Goal: Task Accomplishment & Management: Manage account settings

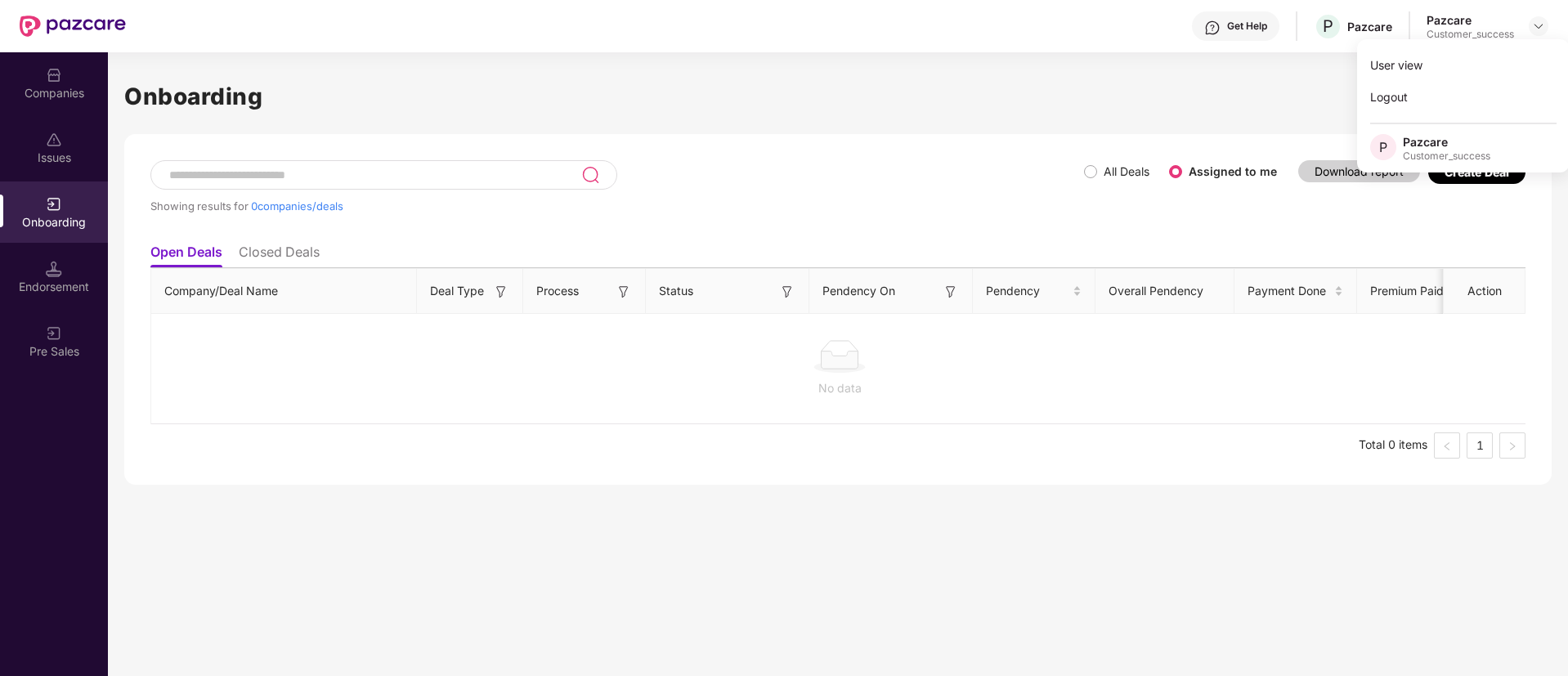
click at [1072, 157] on div "Showing results for 0 companies/deals All Deals Assigned to me Download report …" at bounding box center [838, 310] width 1427 height 350
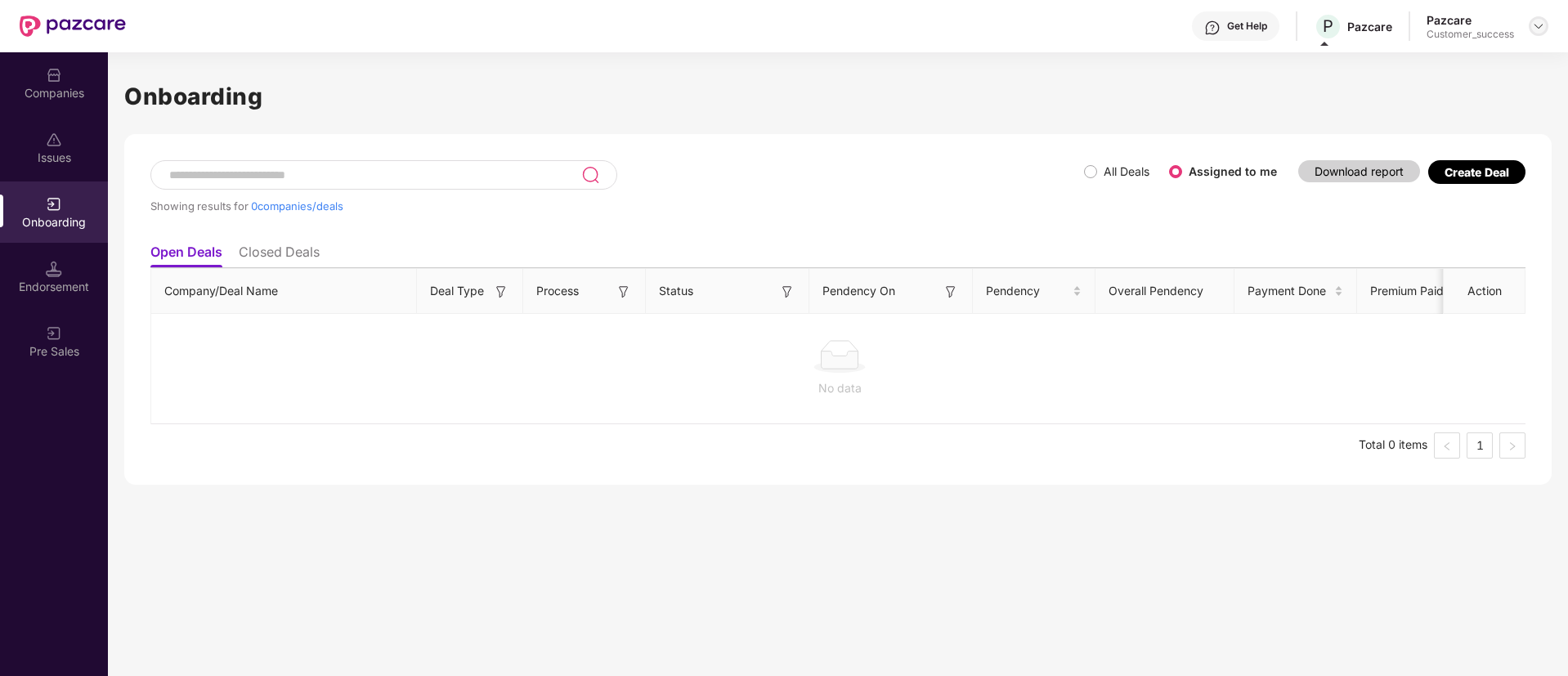
click at [1538, 26] on img at bounding box center [1538, 26] width 13 height 13
click at [1462, 103] on div "Logout" at bounding box center [1463, 97] width 213 height 32
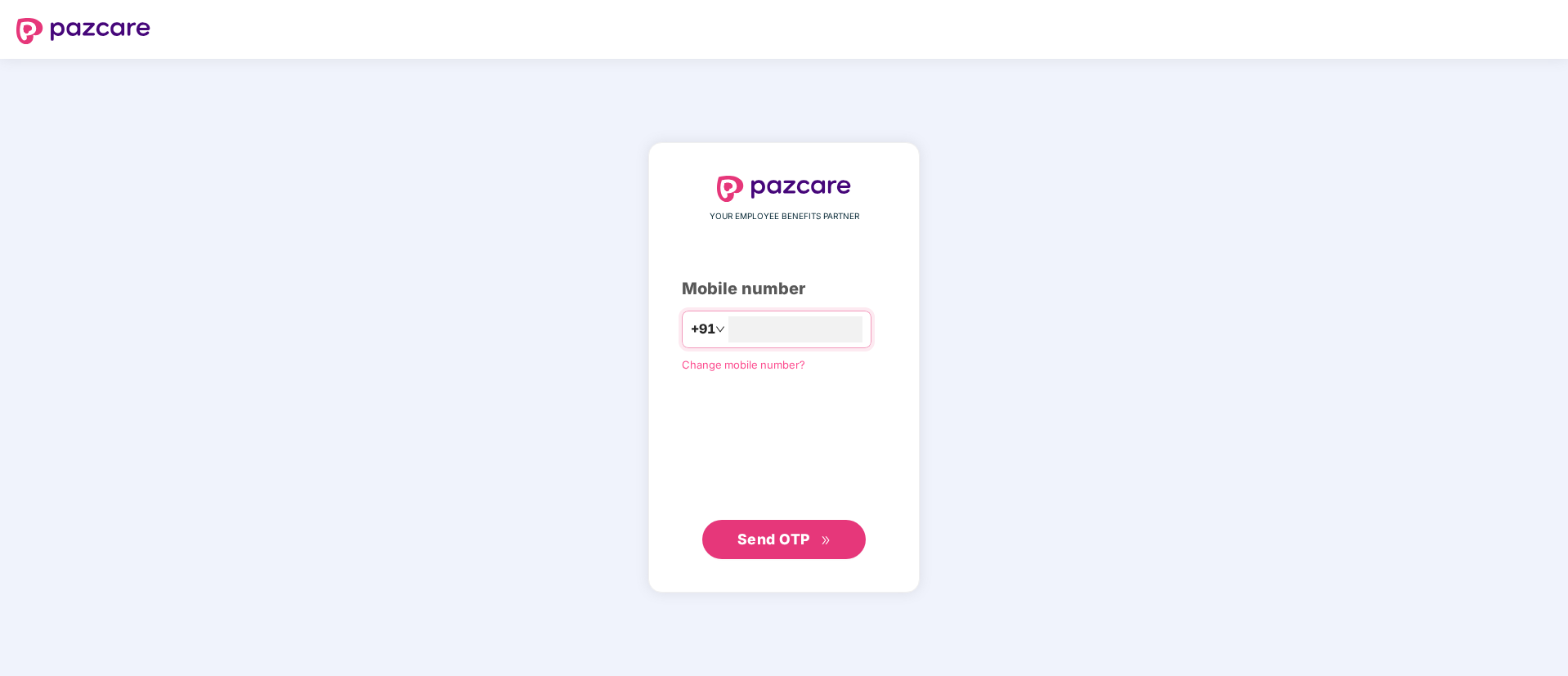
type input "**********"
click at [774, 550] on button "Send OTP" at bounding box center [784, 538] width 164 height 39
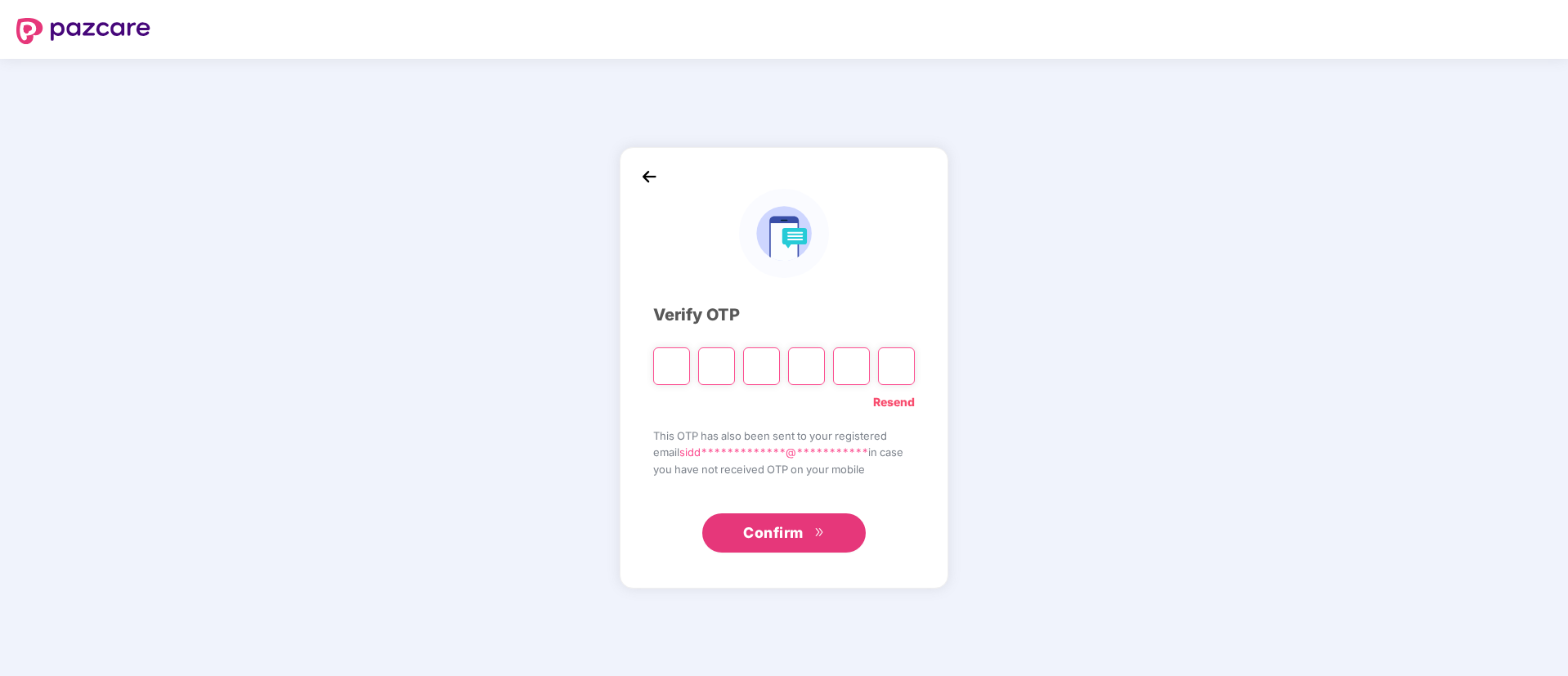
type input "*"
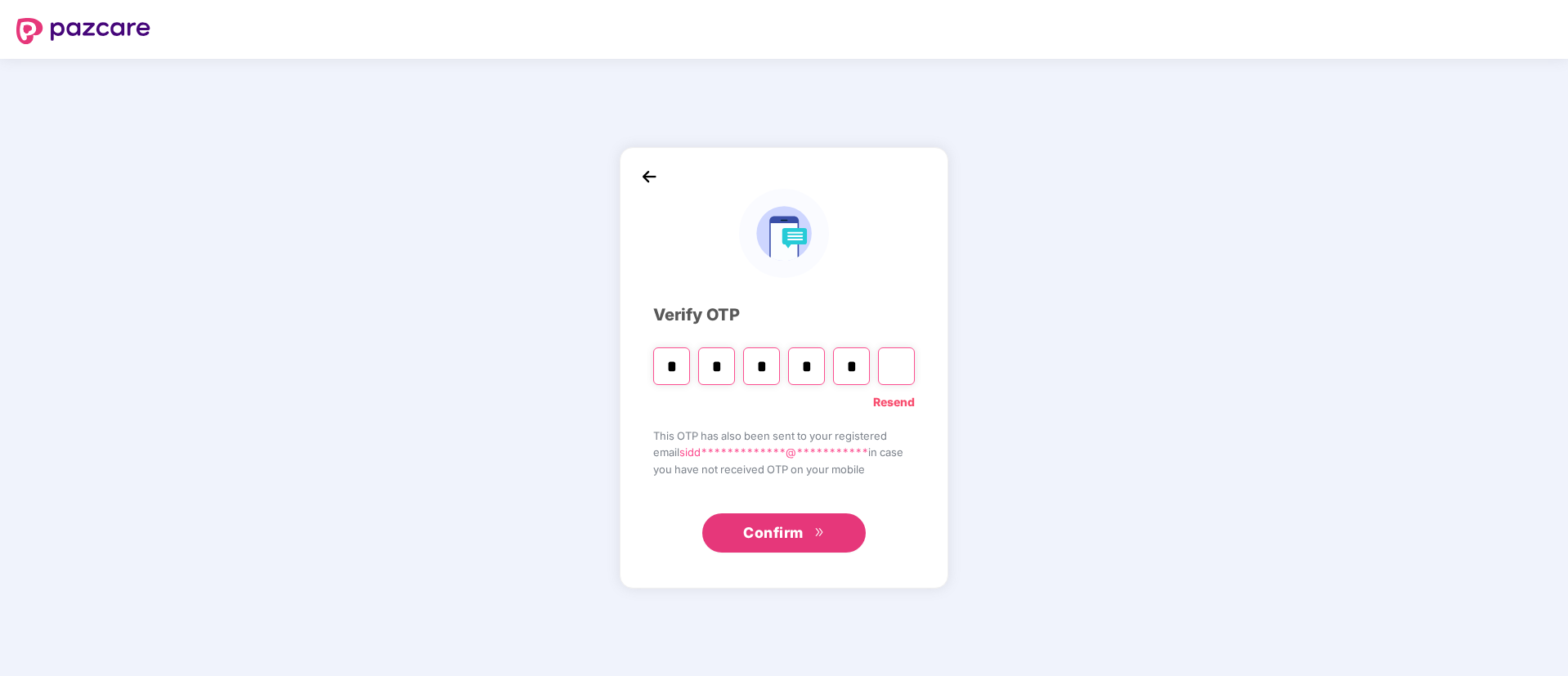
type input "*"
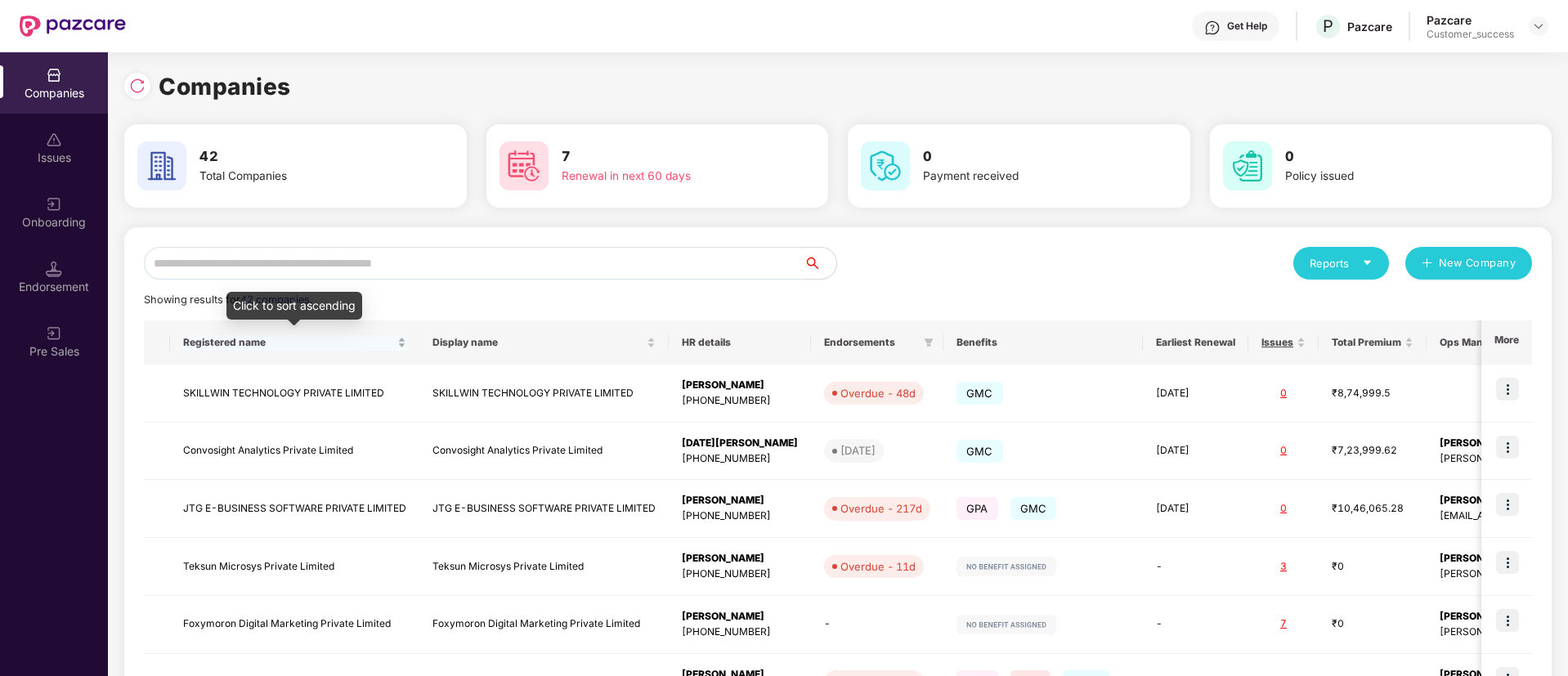
click at [340, 336] on span "Registered name" at bounding box center [288, 342] width 211 height 13
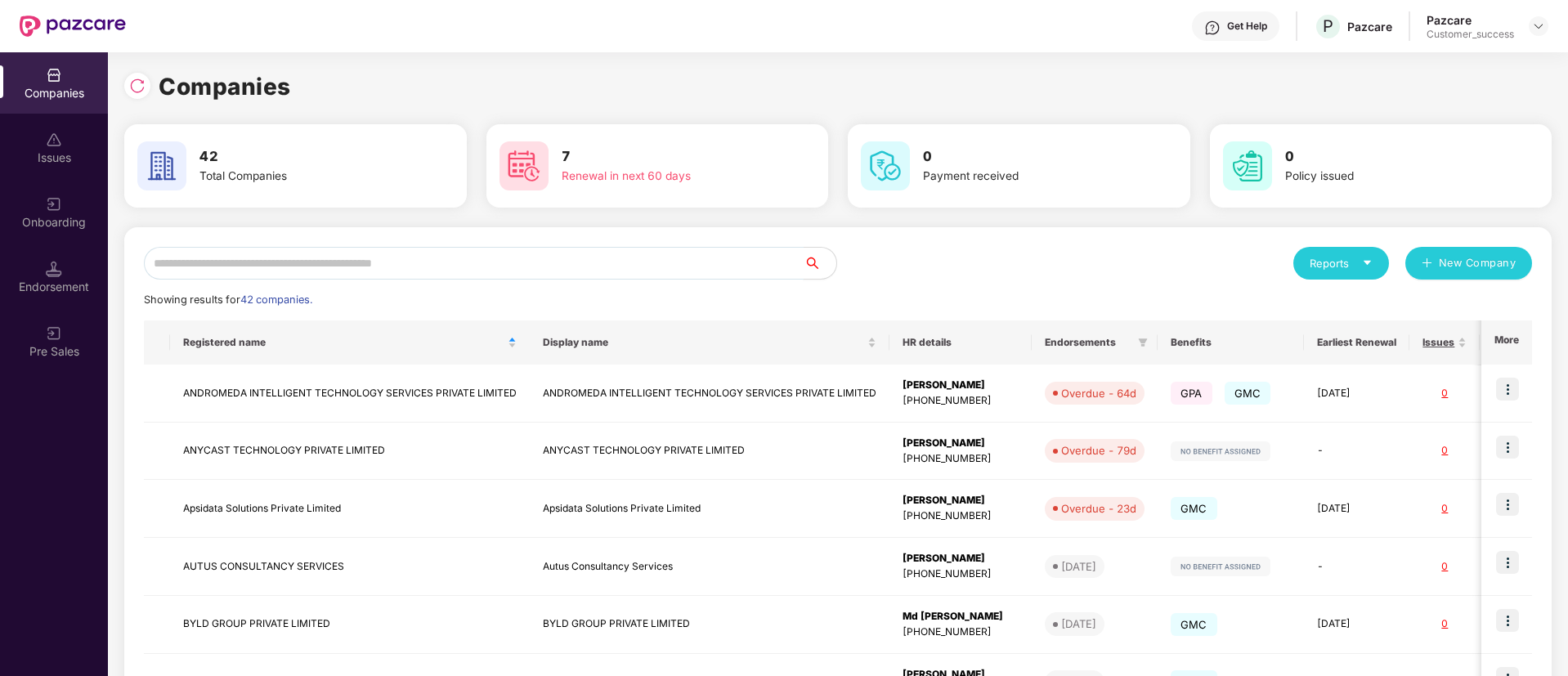
click at [712, 260] on input "text" at bounding box center [473, 262] width 659 height 33
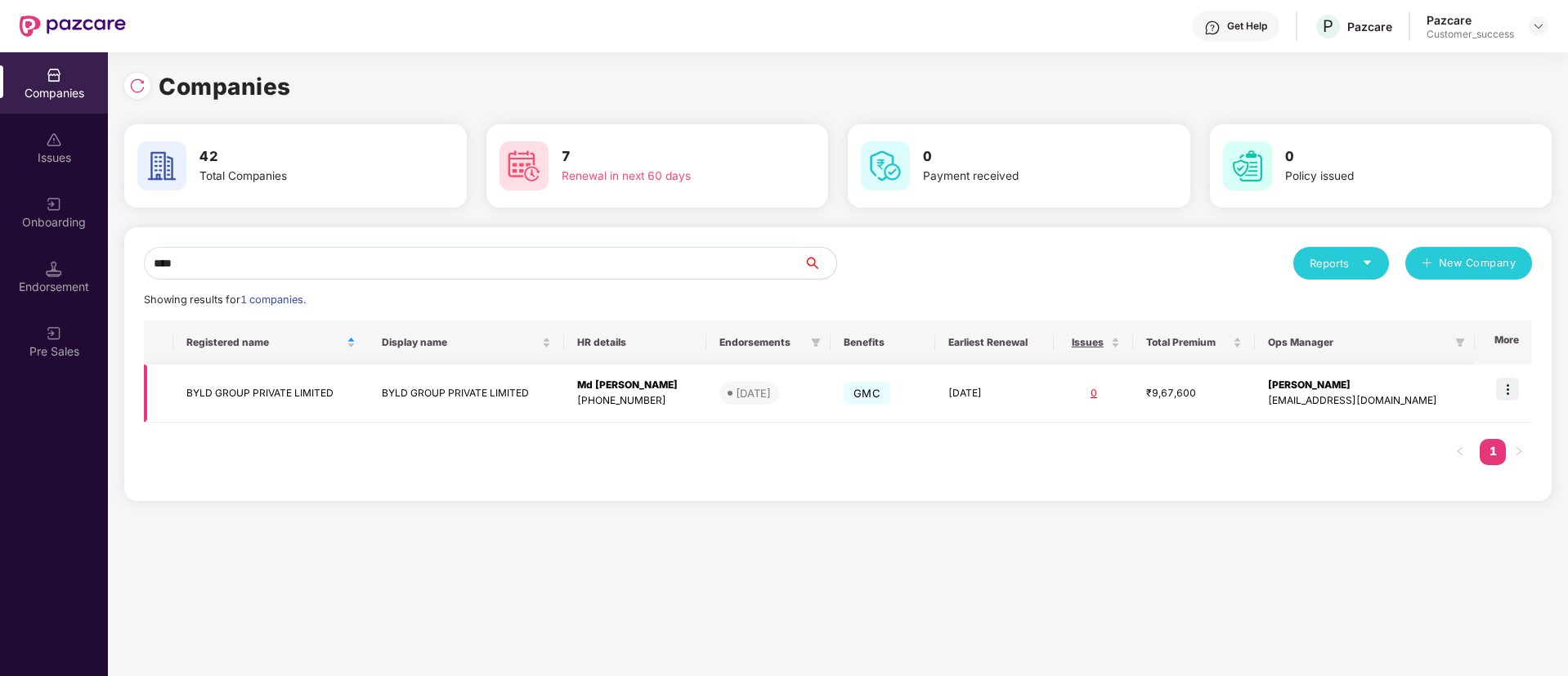
type input "****"
click at [1513, 389] on img at bounding box center [1507, 389] width 23 height 23
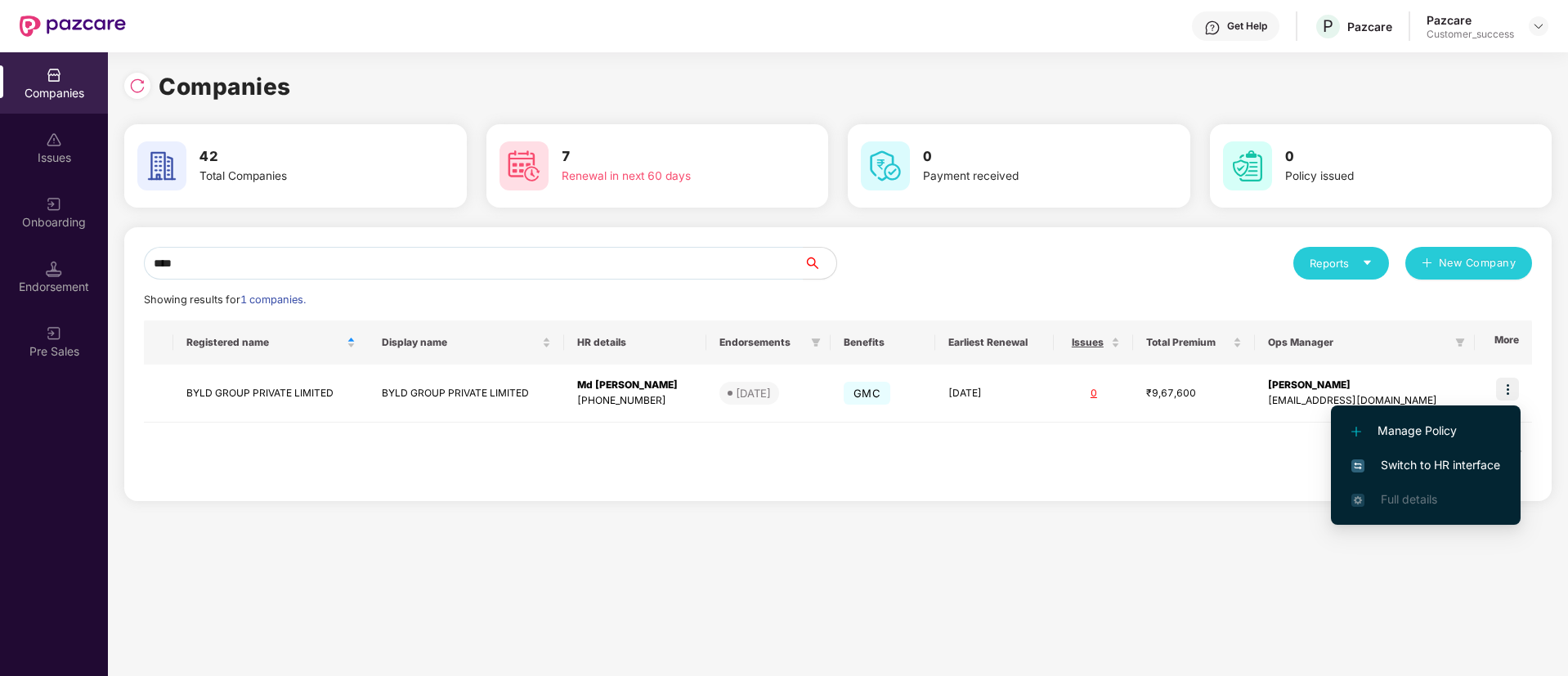
click at [1483, 455] on li "Switch to HR interface" at bounding box center [1425, 464] width 190 height 35
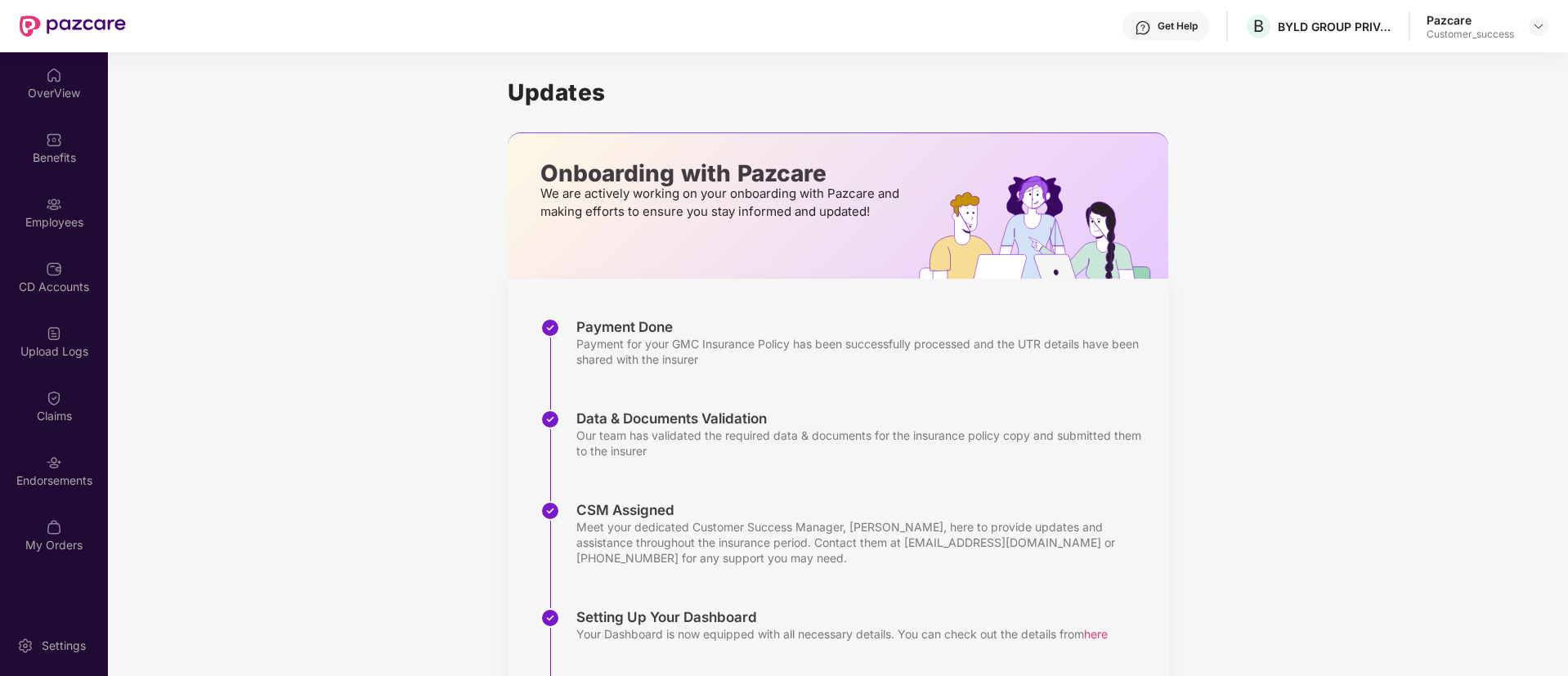
click at [38, 202] on div "Employees" at bounding box center [53, 212] width 108 height 61
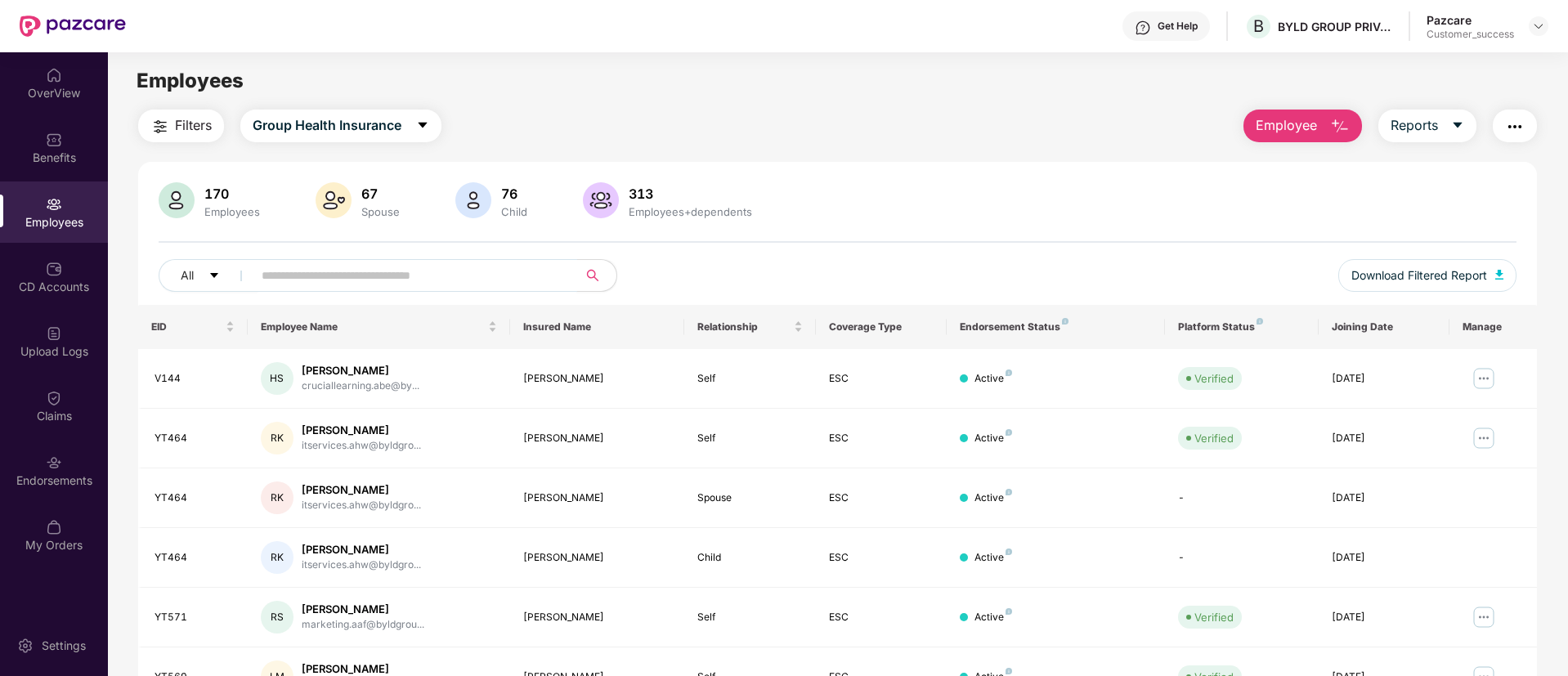
click at [367, 276] on input "text" at bounding box center [408, 276] width 294 height 25
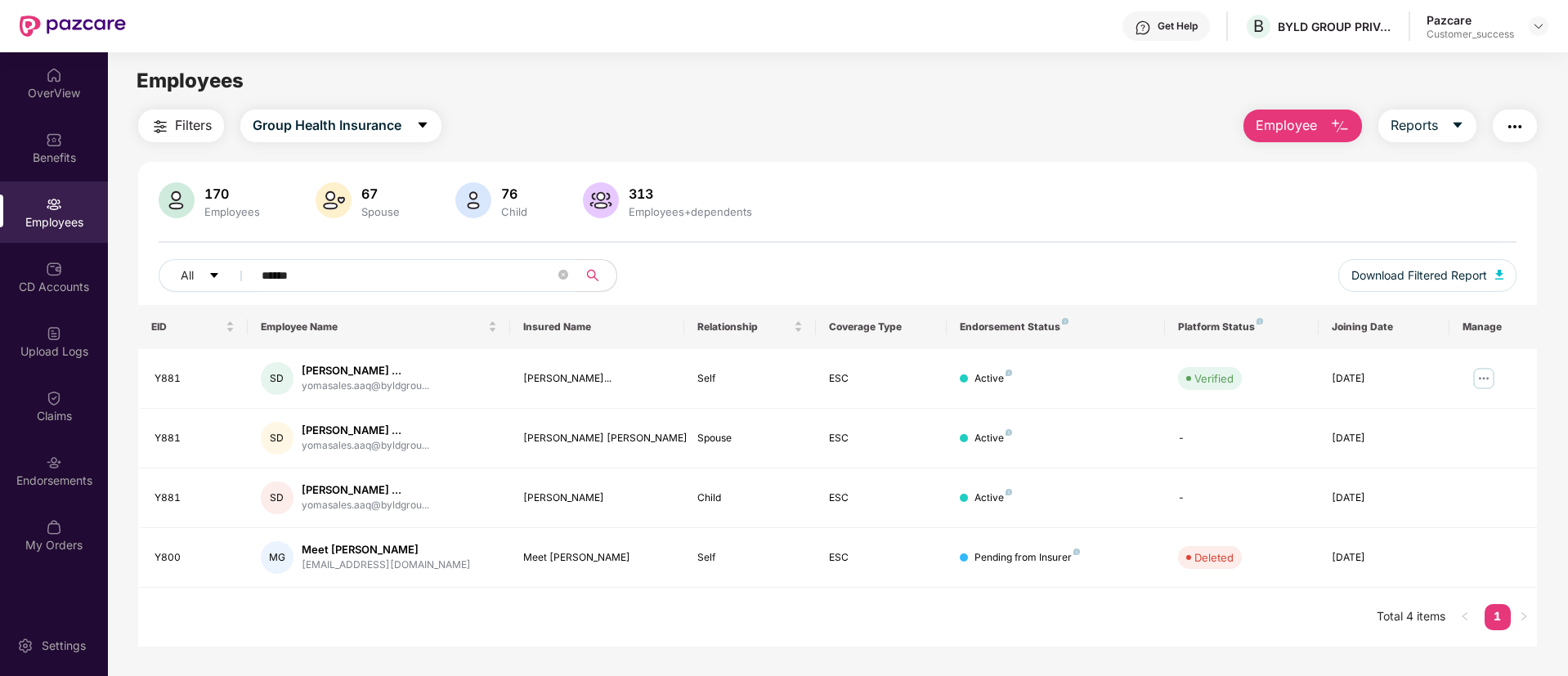
type input "******"
click at [1490, 384] on img at bounding box center [1483, 378] width 26 height 26
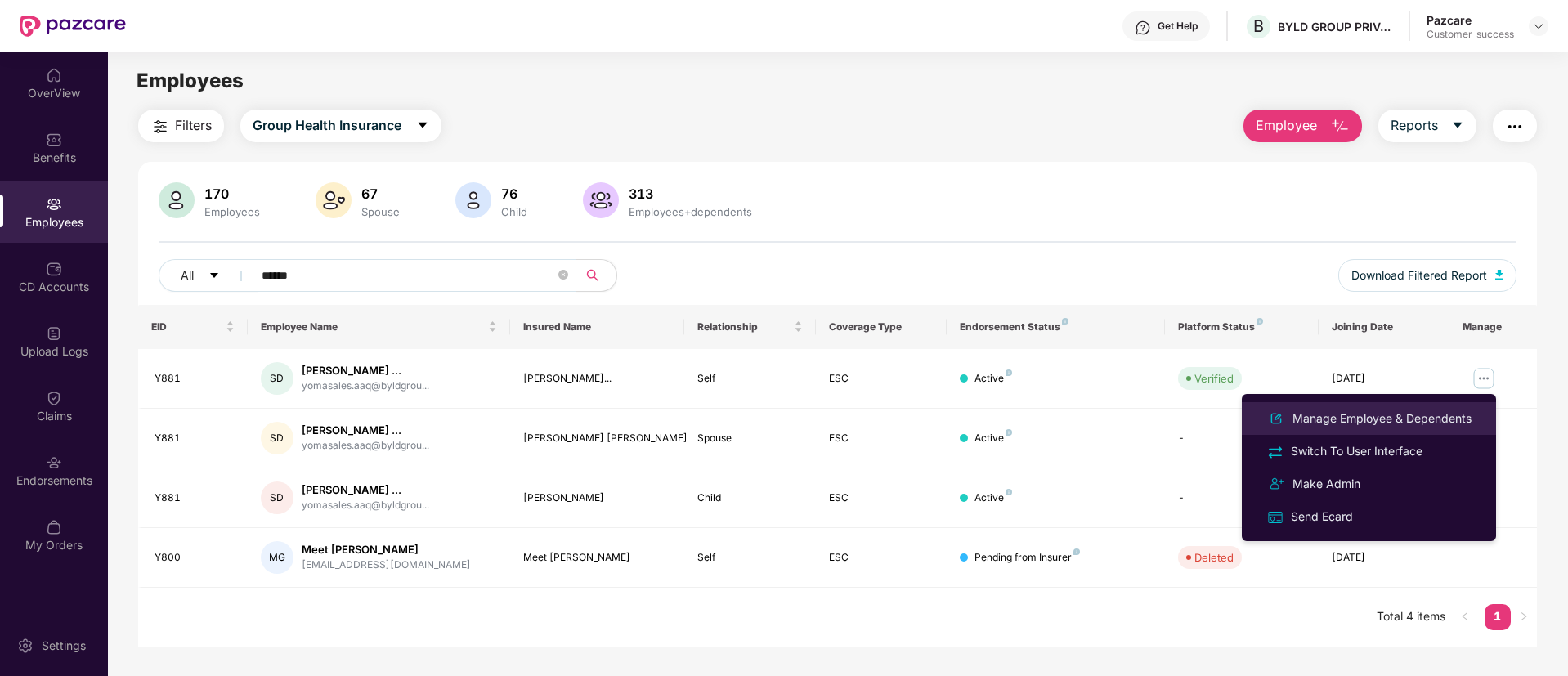
click at [1400, 422] on div "Manage Employee & Dependents" at bounding box center [1381, 418] width 186 height 18
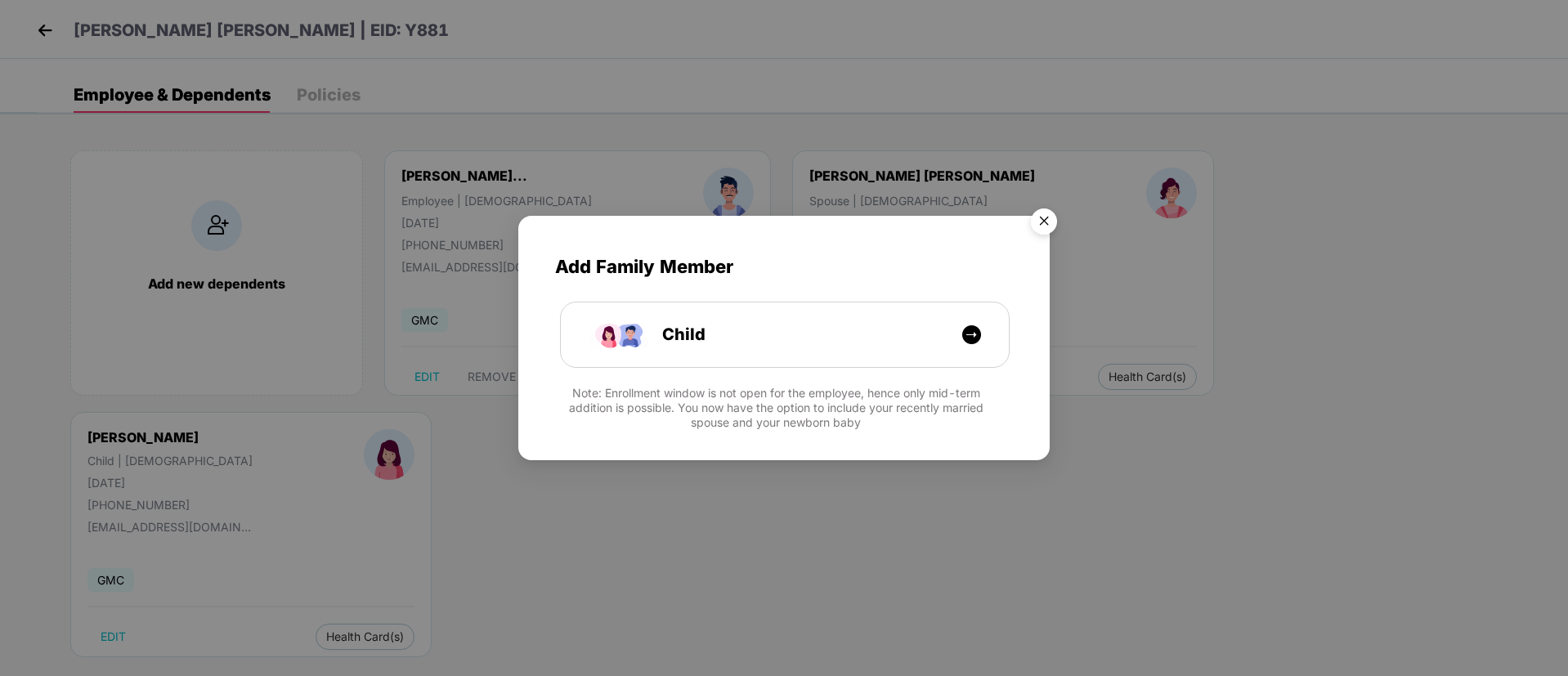
click at [1047, 217] on img "Close" at bounding box center [1043, 223] width 45 height 45
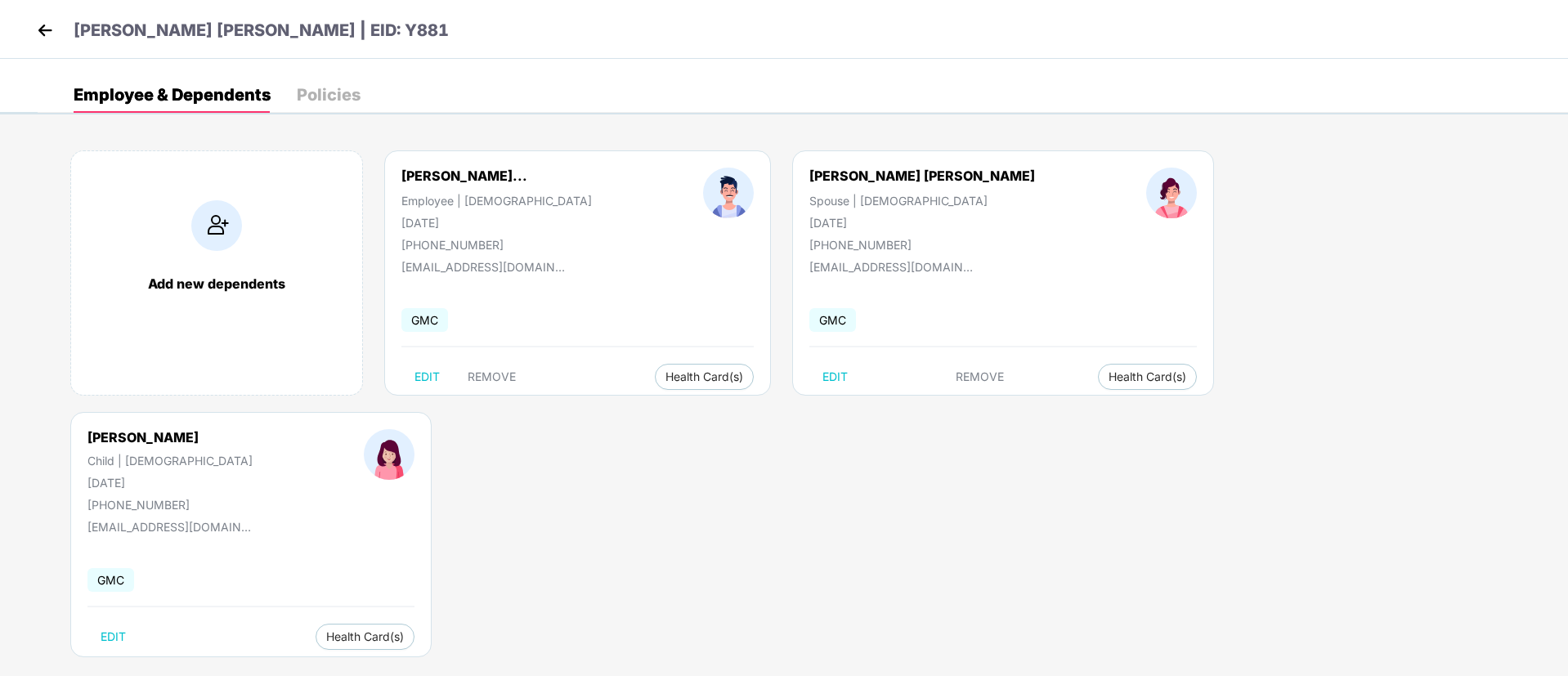
click at [53, 22] on img at bounding box center [45, 30] width 25 height 25
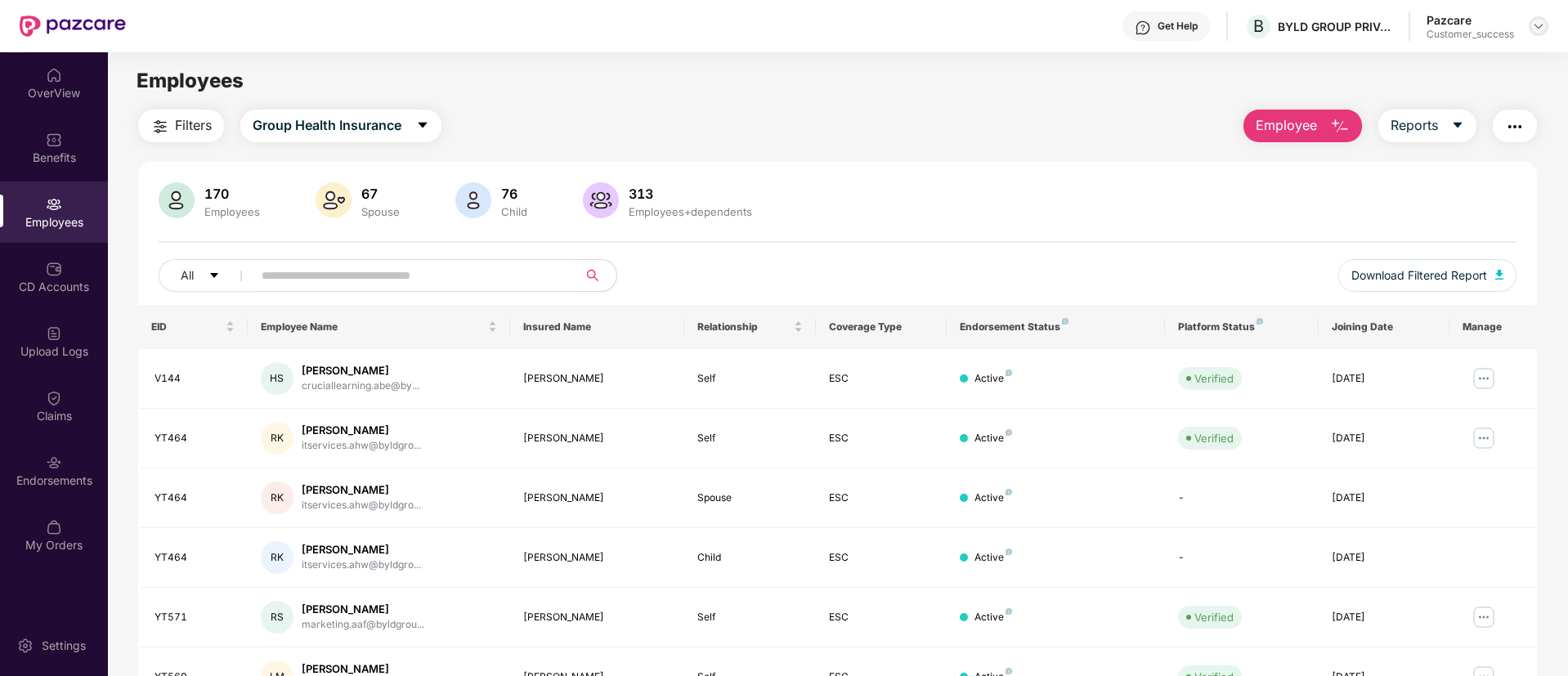
click at [1535, 24] on img at bounding box center [1538, 26] width 13 height 13
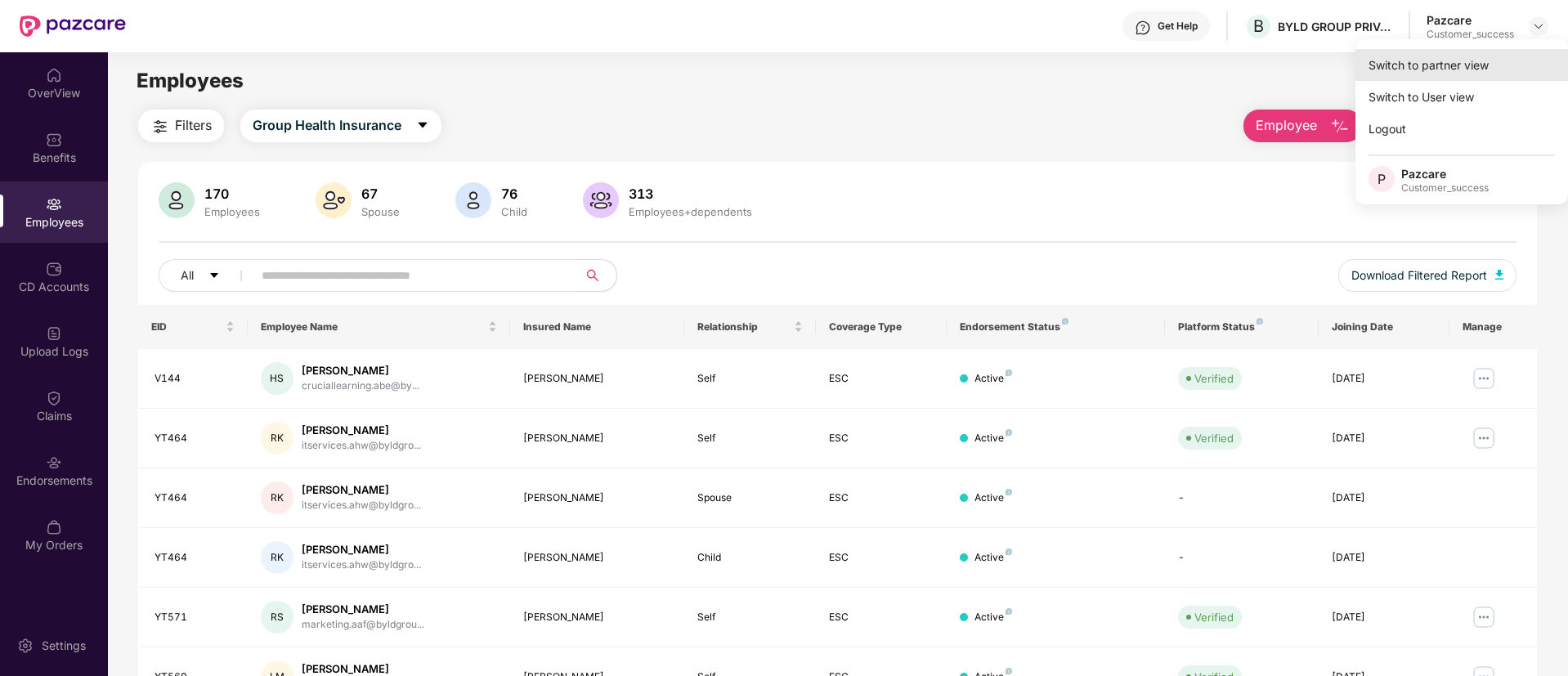
click at [1495, 62] on div "Switch to partner view" at bounding box center [1461, 65] width 213 height 32
